Goal: Find specific page/section: Find specific page/section

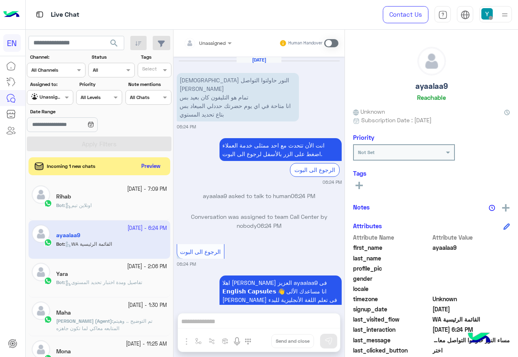
scroll to position [82, 0]
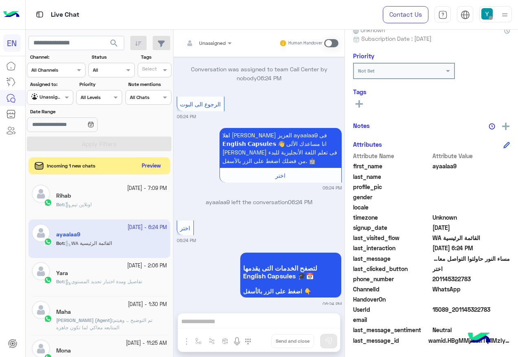
click at [155, 166] on button "Preview" at bounding box center [151, 166] width 25 height 11
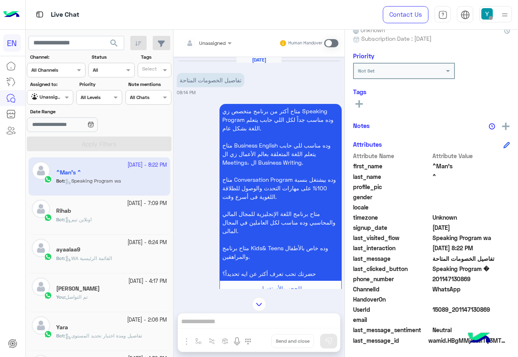
click at [219, 47] on div "Unassigned" at bounding box center [205, 43] width 42 height 16
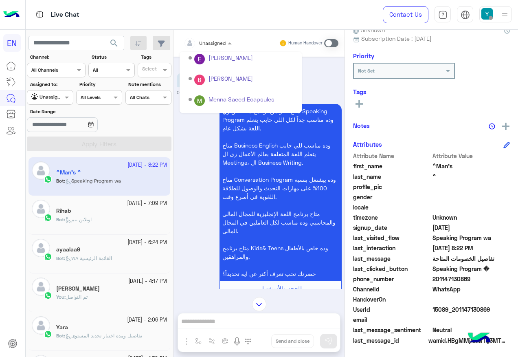
scroll to position [135, 0]
click at [230, 94] on div "Sales Team" at bounding box center [241, 102] width 122 height 21
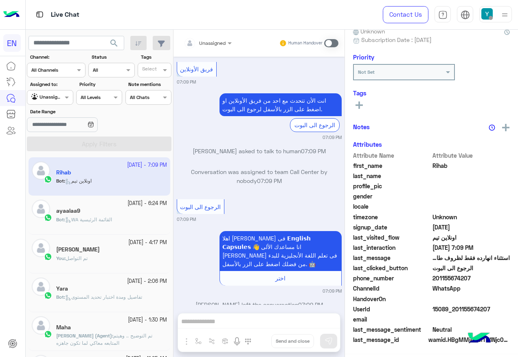
scroll to position [82, 0]
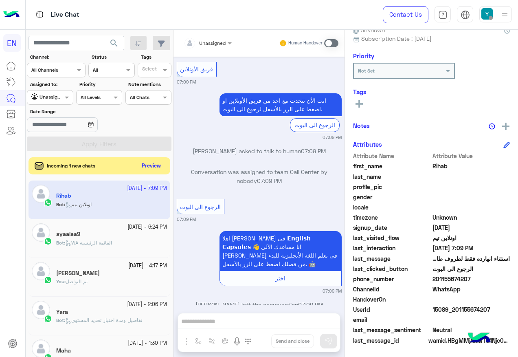
click at [154, 163] on button "Preview" at bounding box center [151, 166] width 25 height 11
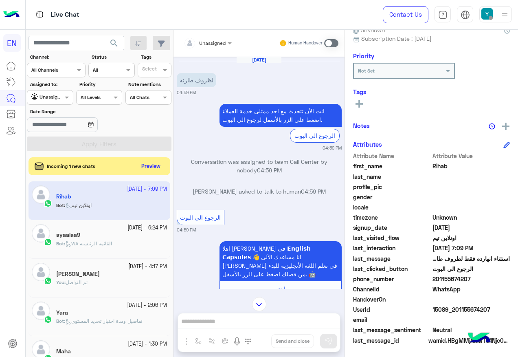
scroll to position [765, 0]
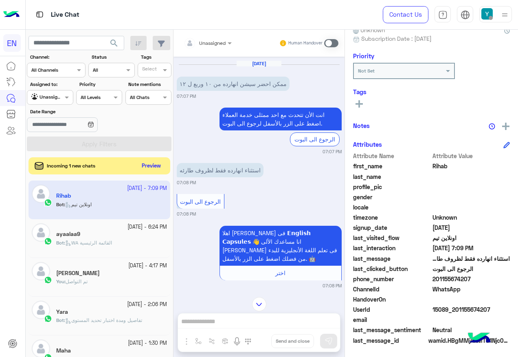
click at [139, 163] on button "Preview" at bounding box center [151, 166] width 25 height 11
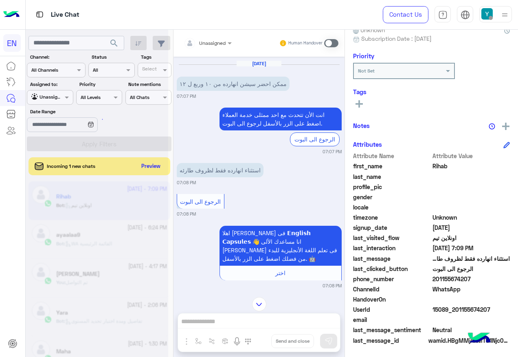
click at [154, 166] on div at bounding box center [97, 181] width 143 height 357
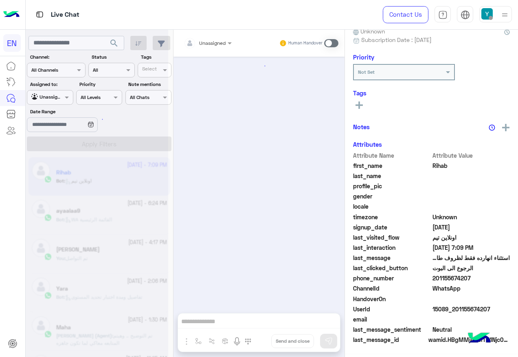
scroll to position [622, 0]
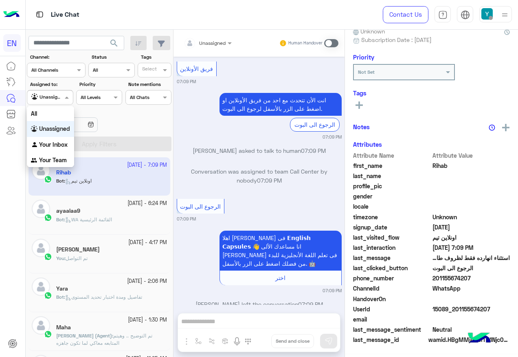
click at [57, 90] on div "Agent Filter Unassigned" at bounding box center [50, 97] width 46 height 15
click at [68, 124] on div "Unassigned" at bounding box center [50, 129] width 47 height 16
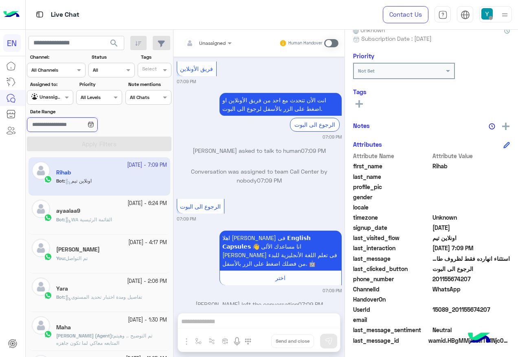
click at [69, 117] on input "Date Range" at bounding box center [62, 124] width 71 height 15
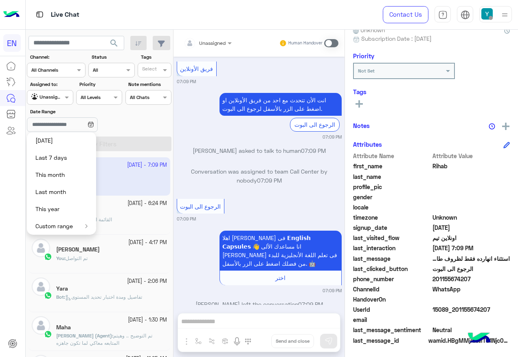
click at [48, 86] on label "Assigned to:" at bounding box center [51, 84] width 42 height 7
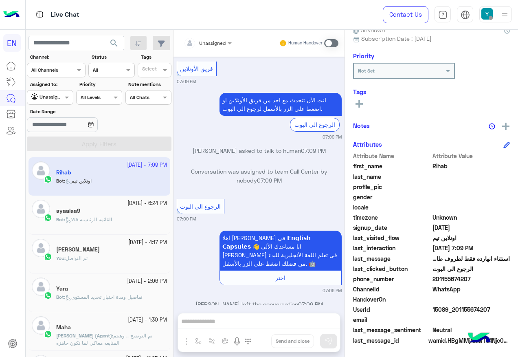
click at [51, 93] on div at bounding box center [49, 97] width 45 height 8
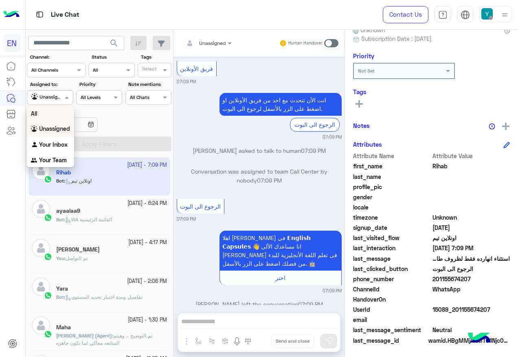
click at [55, 114] on div "All" at bounding box center [50, 113] width 47 height 15
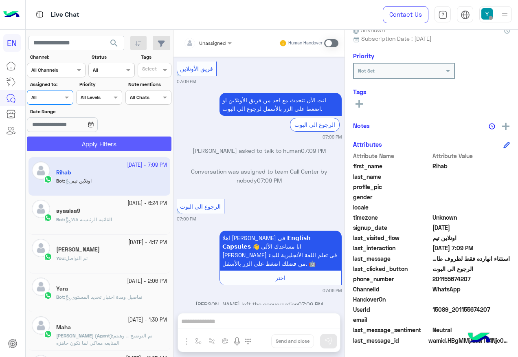
click at [60, 145] on button "Apply Filters" at bounding box center [99, 144] width 145 height 15
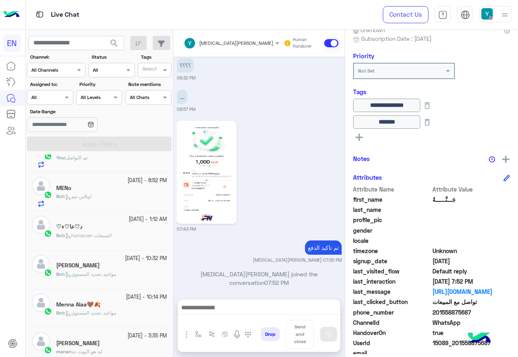
scroll to position [326, 0]
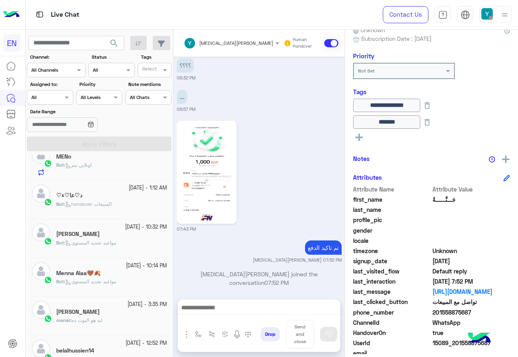
click at [51, 96] on div at bounding box center [49, 97] width 45 height 8
click at [52, 149] on div "Your Inbox" at bounding box center [50, 145] width 47 height 16
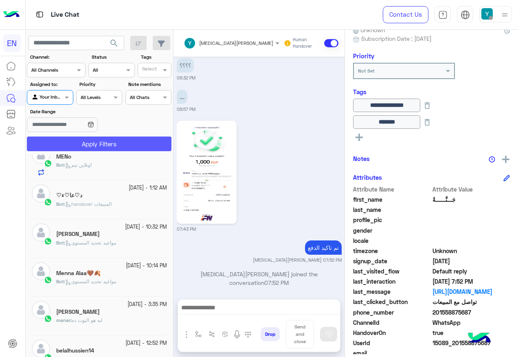
click at [63, 149] on button "Apply Filters" at bounding box center [99, 144] width 145 height 15
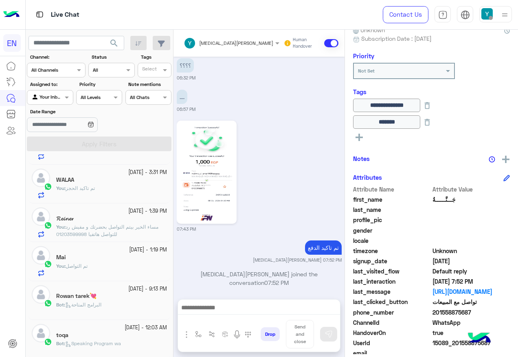
scroll to position [110, 0]
click at [45, 86] on label "Assigned to:" at bounding box center [51, 84] width 42 height 7
click at [51, 97] on div at bounding box center [49, 97] width 45 height 8
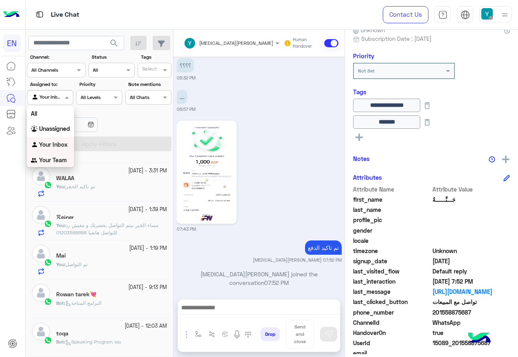
click at [58, 154] on div "Your Team" at bounding box center [50, 160] width 47 height 16
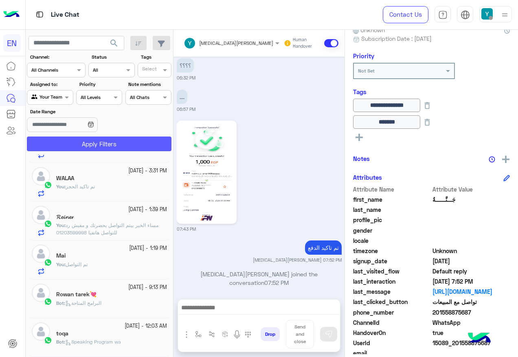
click at [65, 150] on button "Apply Filters" at bounding box center [99, 144] width 145 height 15
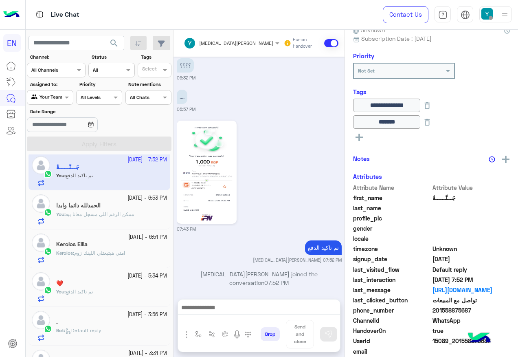
scroll to position [0, 0]
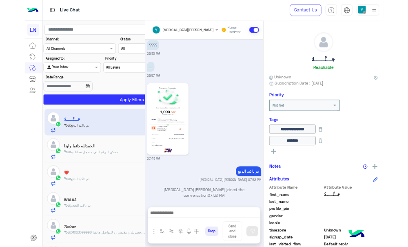
scroll to position [618, 0]
